Goal: Find contact information: Find contact information

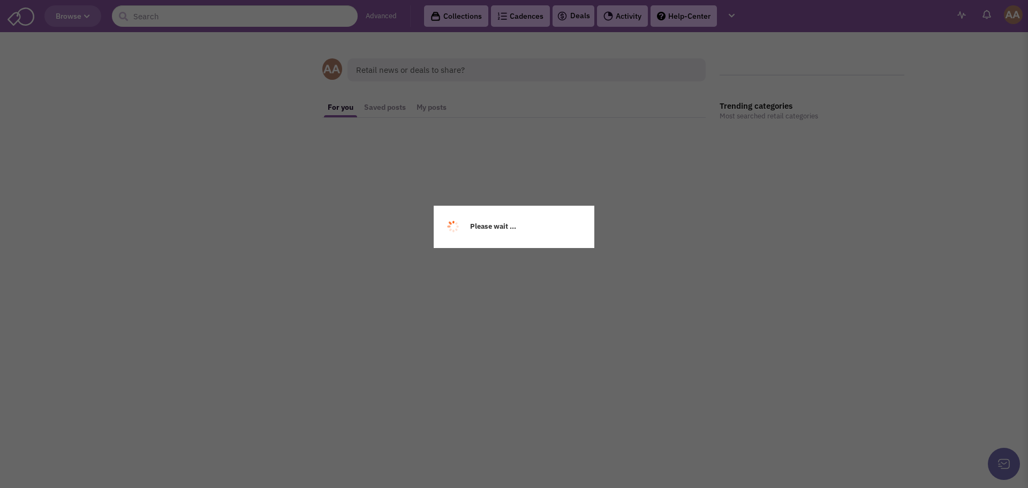
click at [226, 16] on div "Please wait ..." at bounding box center [514, 244] width 1028 height 488
click at [164, 21] on div "Please wait ..." at bounding box center [514, 244] width 1028 height 488
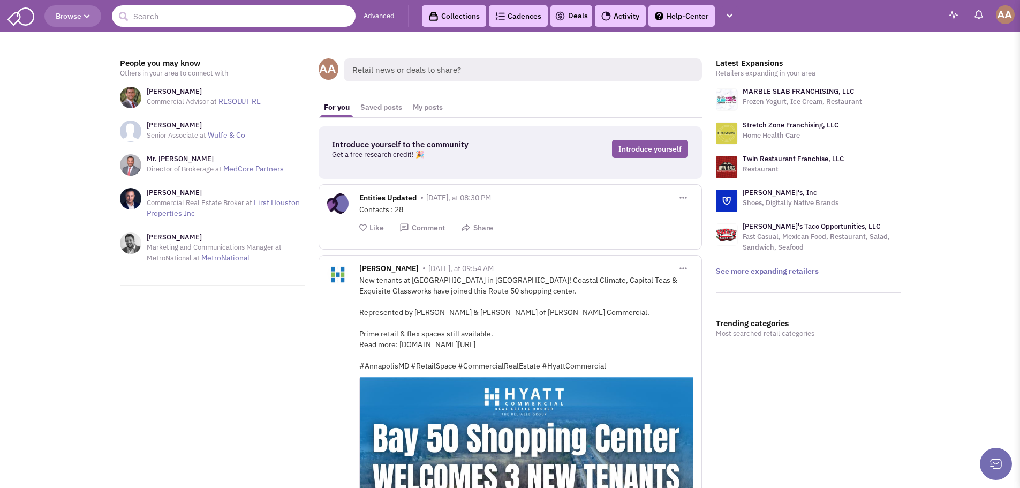
click at [164, 21] on input "text" at bounding box center [234, 15] width 244 height 21
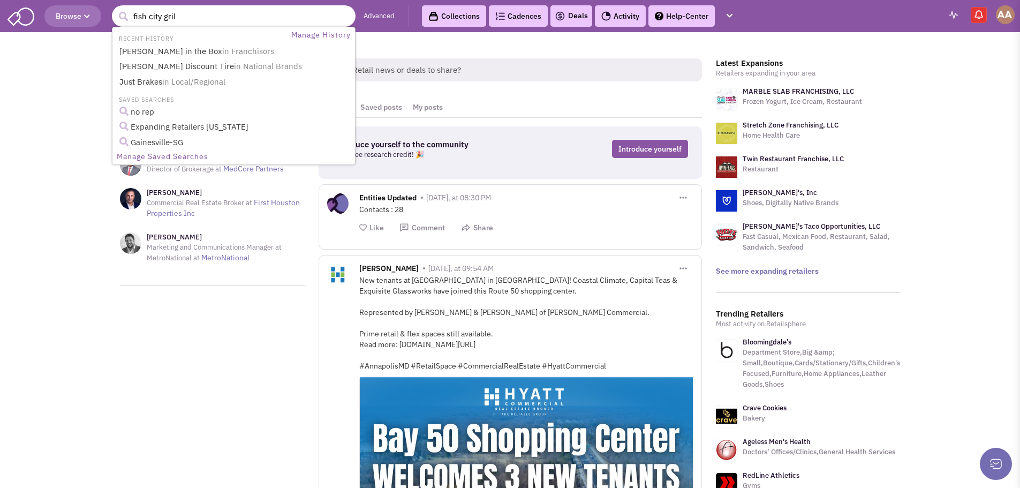
type input "fish city grill"
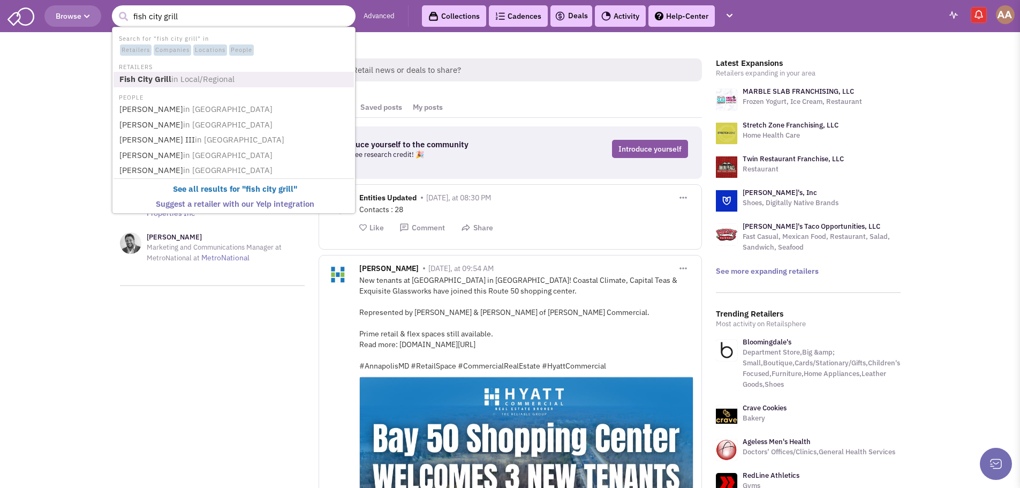
click at [173, 82] on span "in Local/Regional" at bounding box center [202, 79] width 63 height 10
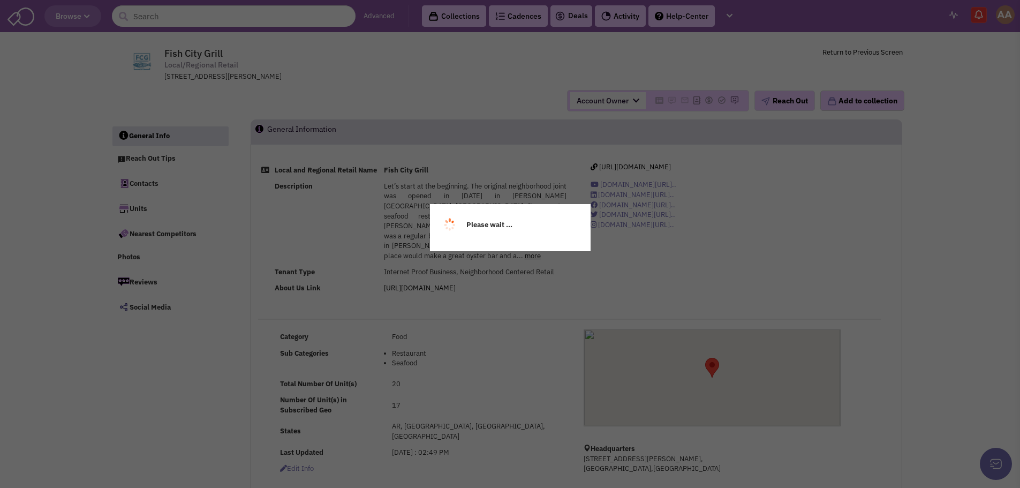
select select
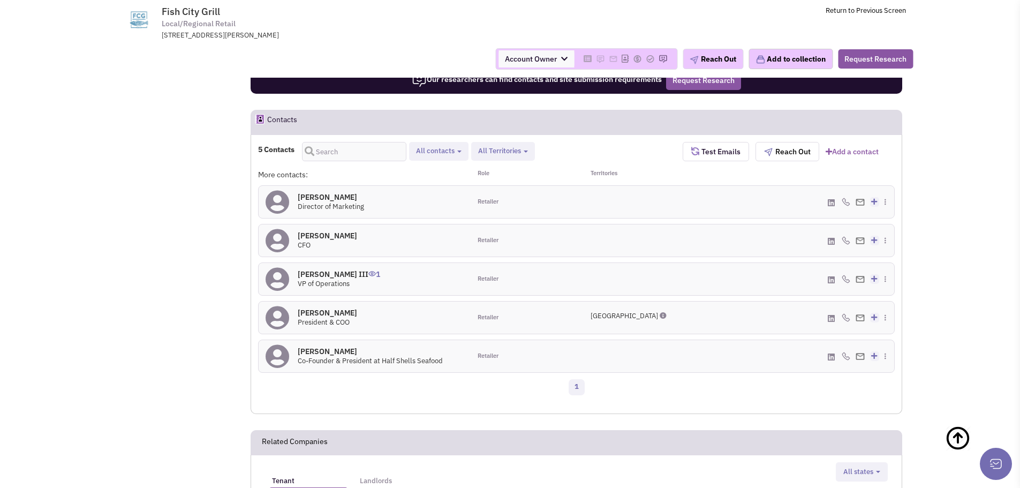
scroll to position [543, 0]
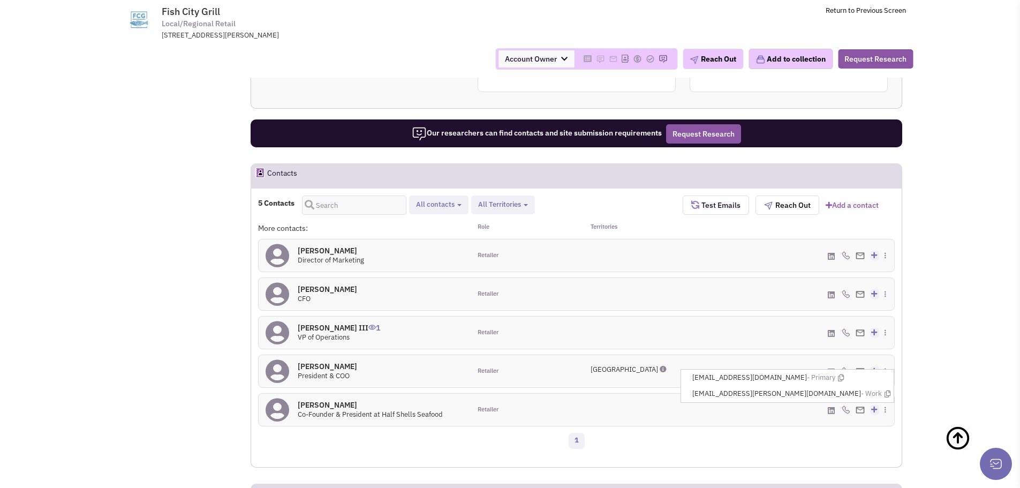
click at [859, 407] on img at bounding box center [860, 410] width 9 height 7
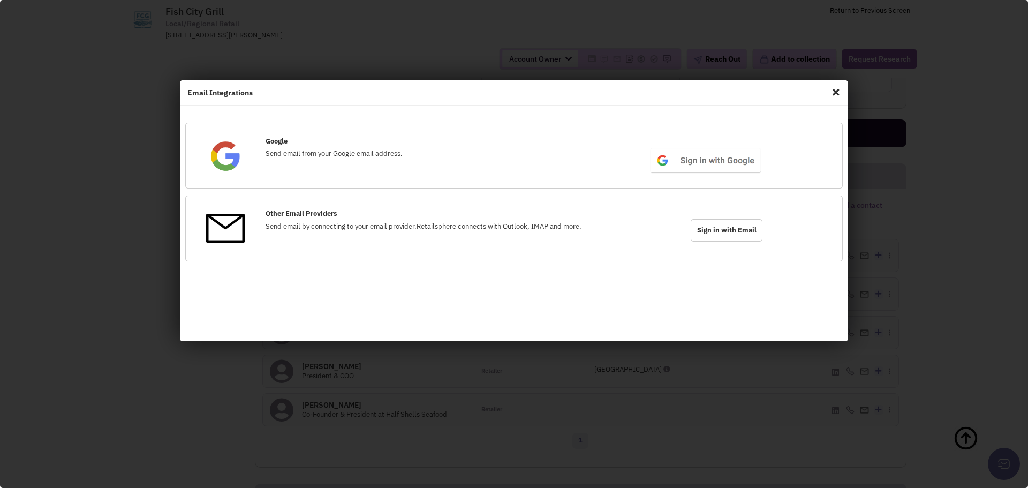
click at [835, 91] on span "Close" at bounding box center [836, 92] width 14 height 17
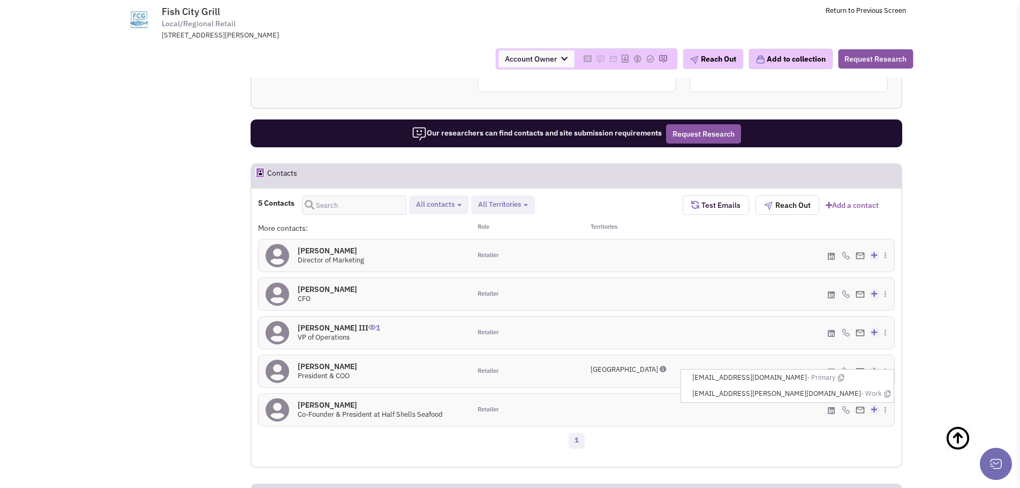
drag, startPoint x: 854, startPoint y: 367, endPoint x: 770, endPoint y: 365, distance: 84.1
click at [770, 369] on ul "[EMAIL_ADDRESS][DOMAIN_NAME] - Primary [EMAIL_ADDRESS][PERSON_NAME][DOMAIN_NAME…" at bounding box center [788, 386] width 214 height 34
copy span "[EMAIL_ADDRESS][DOMAIN_NAME]"
drag, startPoint x: 860, startPoint y: 384, endPoint x: 769, endPoint y: 378, distance: 91.2
click at [766, 378] on ul "[EMAIL_ADDRESS][DOMAIN_NAME] - Primary [EMAIL_ADDRESS][PERSON_NAME][DOMAIN_NAME…" at bounding box center [788, 386] width 214 height 34
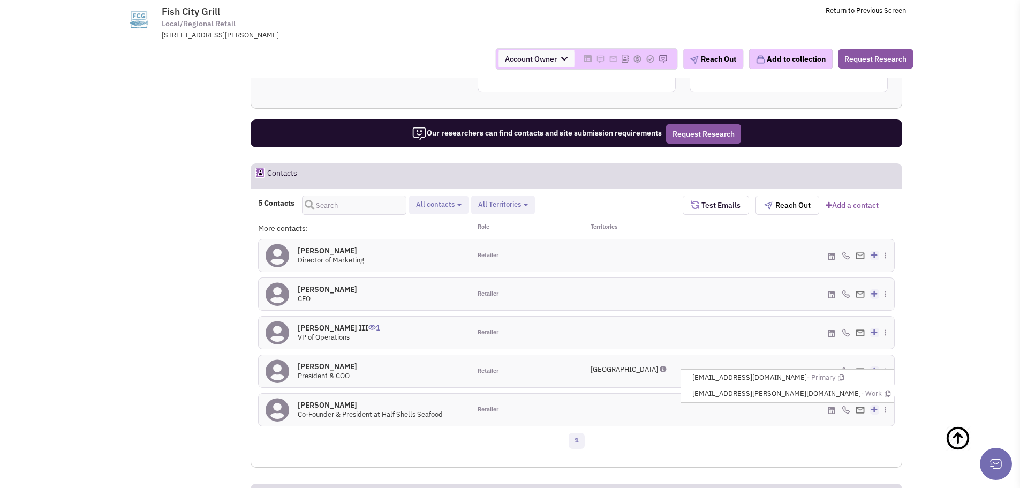
copy span "[EMAIL_ADDRESS][PERSON_NAME][DOMAIN_NAME]"
click at [672, 355] on div "[GEOGRAPHIC_DATA]" at bounding box center [630, 371] width 106 height 32
click at [687, 355] on div "[PHONE_NUMBER] - Cell Create a deal" at bounding box center [789, 371] width 212 height 32
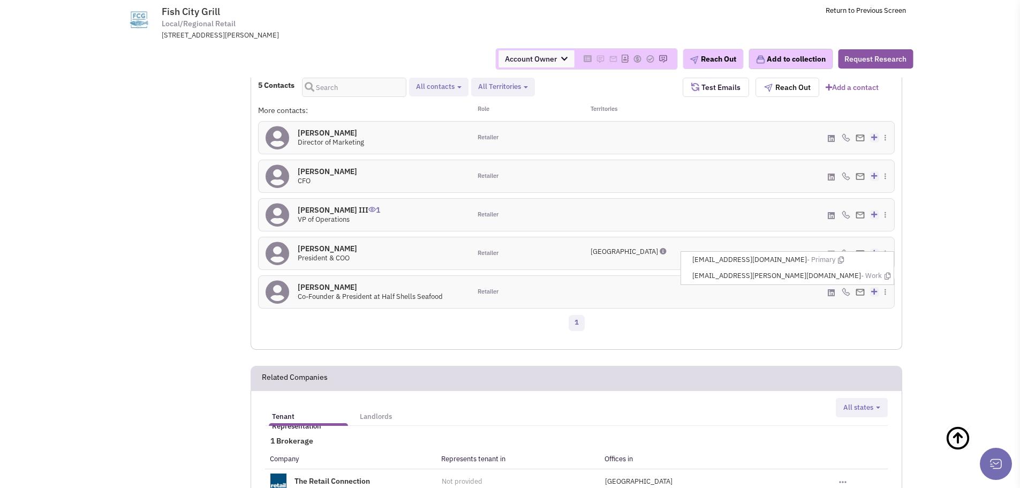
scroll to position [643, 0]
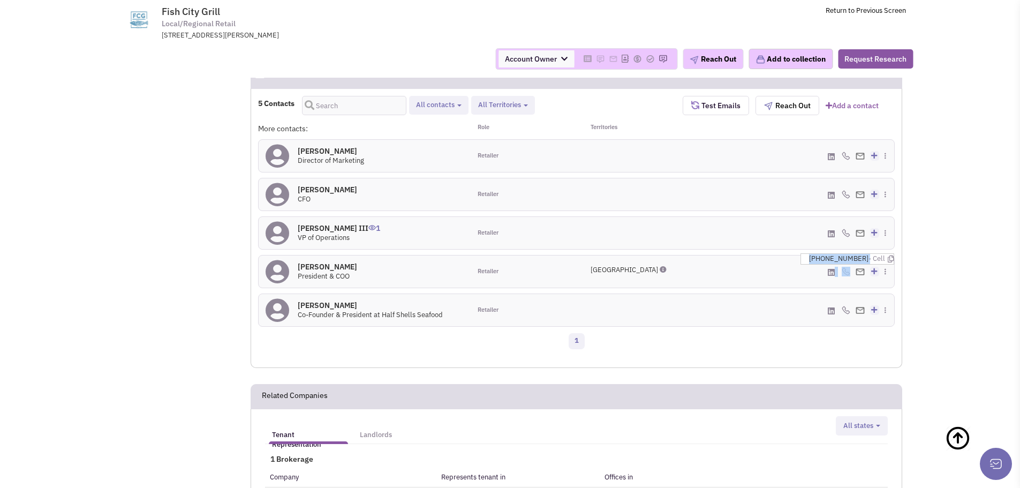
drag, startPoint x: 861, startPoint y: 248, endPoint x: 799, endPoint y: 249, distance: 62.1
click at [799, 255] on div "[PHONE_NUMBER] - Cell Create a deal" at bounding box center [789, 271] width 212 height 32
copy div "[PHONE_NUMBER]"
drag, startPoint x: 741, startPoint y: 249, endPoint x: 871, endPoint y: 264, distance: 131.1
click at [741, 255] on div "[PHONE_NUMBER] - Cell Create a deal" at bounding box center [789, 271] width 212 height 32
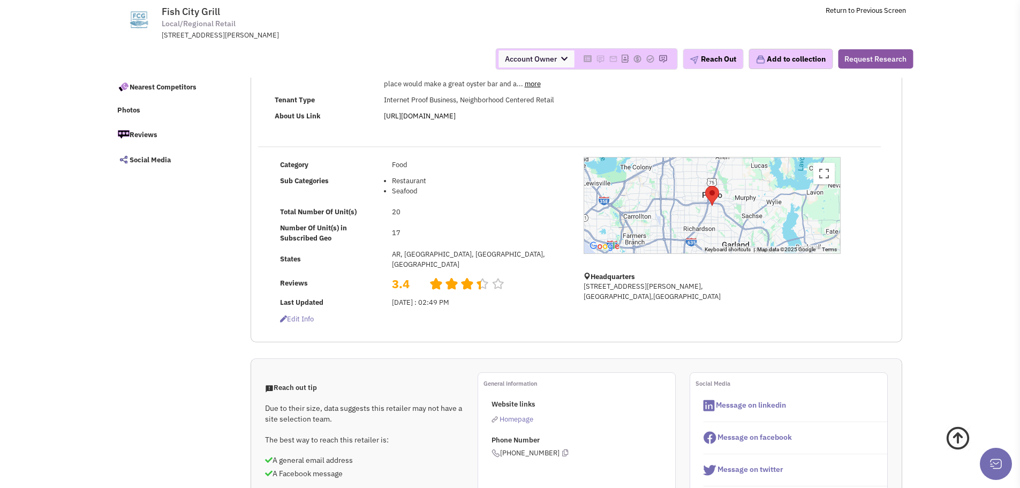
scroll to position [0, 0]
